Goal: Ask a question

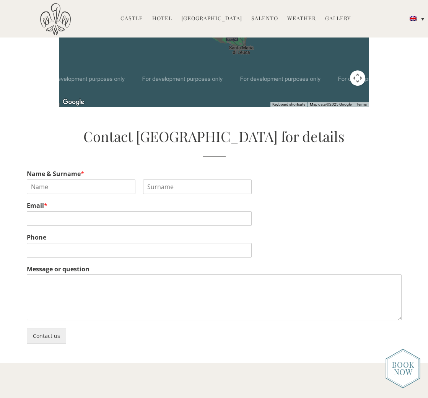
scroll to position [1599, 0]
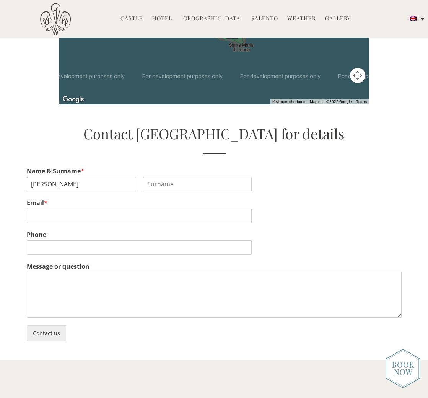
type input "[PERSON_NAME]"
type input "[EMAIL_ADDRESS][DOMAIN_NAME]"
type input "[PHONE_NUMBER]"
click at [46, 272] on textarea "Message or question" at bounding box center [214, 295] width 375 height 46
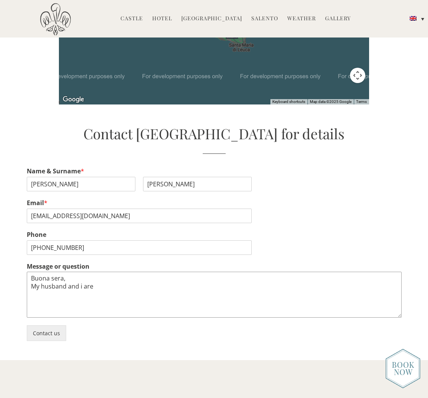
click at [82, 272] on textarea "Buona sera, My husband and i are" at bounding box center [214, 295] width 375 height 46
click at [119, 272] on textarea "Buona sera, My husband and I are" at bounding box center [214, 295] width 375 height 46
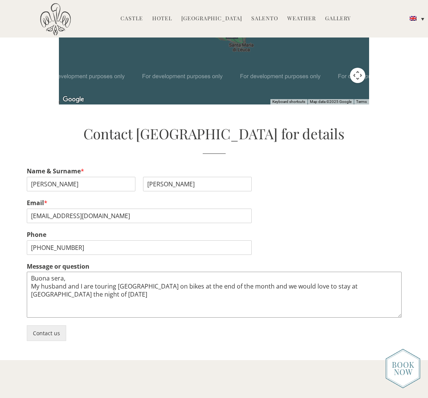
click at [87, 272] on textarea "Buona sera, My husband and I are touring [GEOGRAPHIC_DATA] on bikes at the end …" at bounding box center [214, 295] width 375 height 46
click at [114, 272] on textarea "Buona sera, My husband and I are touring [GEOGRAPHIC_DATA] on bikes at the end …" at bounding box center [214, 295] width 375 height 46
click at [308, 272] on textarea "Buona sera, My husband and I are touring [GEOGRAPHIC_DATA] on bikes at the end …" at bounding box center [214, 295] width 375 height 46
click at [48, 272] on textarea "Buona sera, My husband and I are touring [GEOGRAPHIC_DATA] on bikes at the end …" at bounding box center [214, 295] width 375 height 46
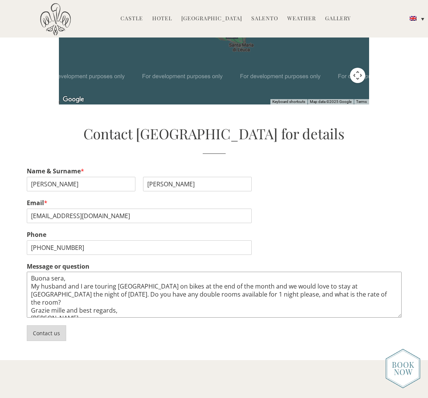
type textarea "Buona sera, My husband and I are touring [GEOGRAPHIC_DATA] on bikes at the end …"
click at [48, 325] on button "Contact us" at bounding box center [46, 333] width 39 height 16
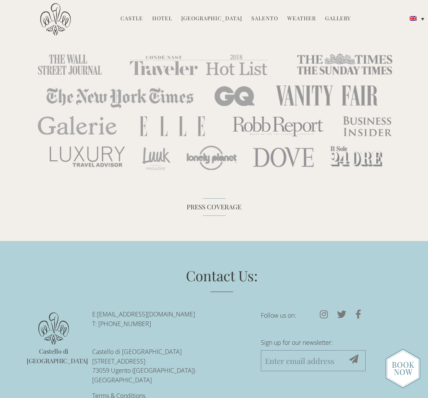
scroll to position [1806, 0]
click at [141, 310] on link "[EMAIL_ADDRESS][DOMAIN_NAME]" at bounding box center [146, 314] width 98 height 8
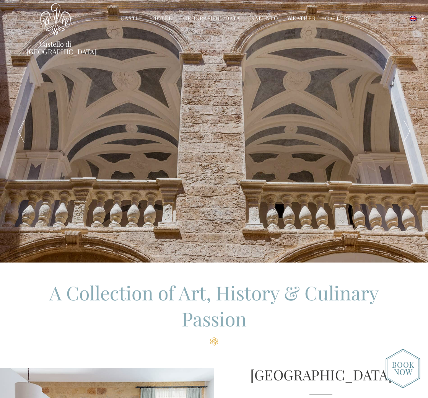
scroll to position [0, 0]
